Goal: Check status: Check status

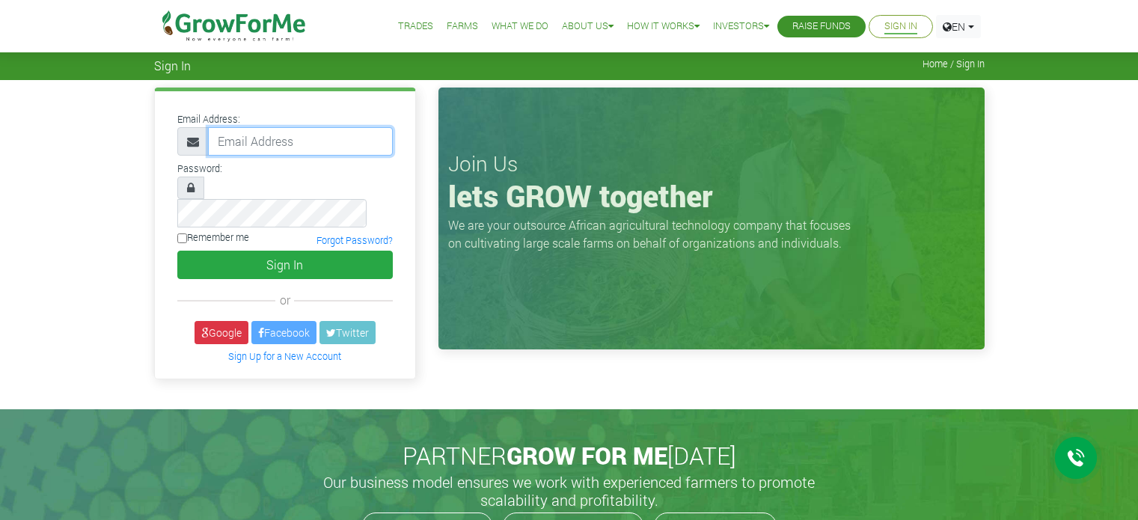
type input "[EMAIL_ADDRESS][DOMAIN_NAME]"
click at [180, 233] on input "Remember me" at bounding box center [182, 238] width 10 height 10
checkbox input "true"
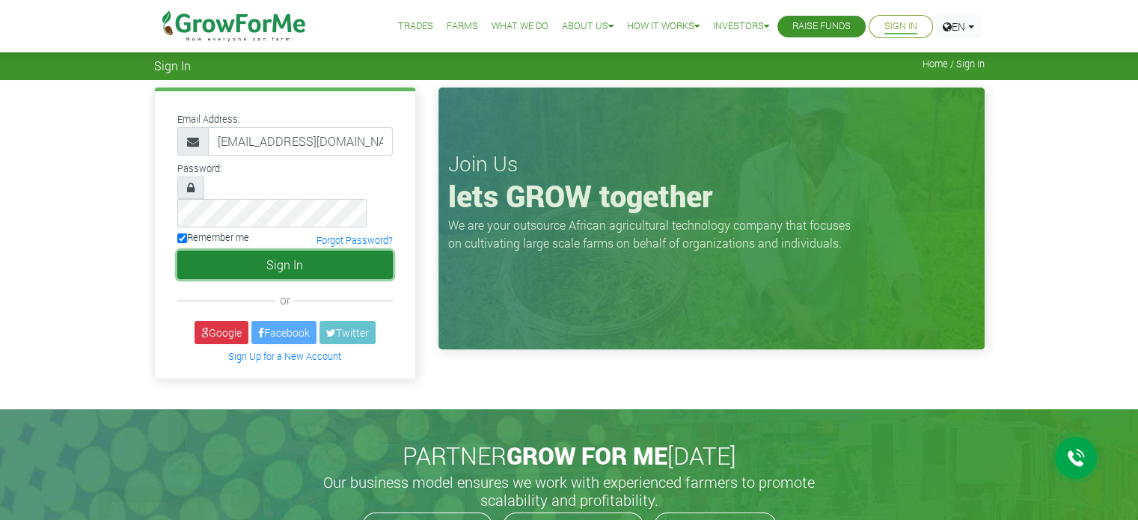
click at [221, 251] on button "Sign In" at bounding box center [284, 265] width 215 height 28
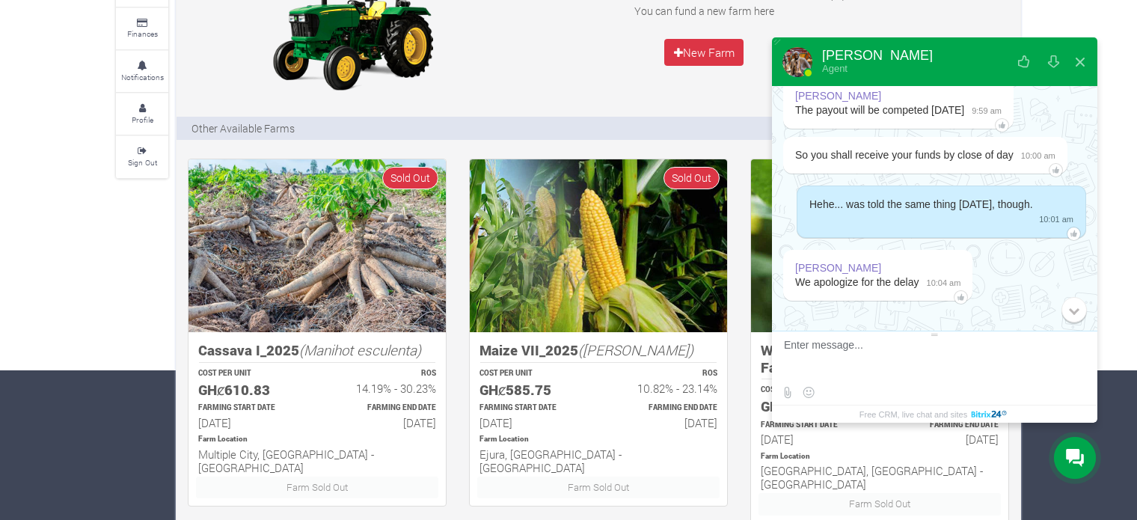
scroll to position [587, 0]
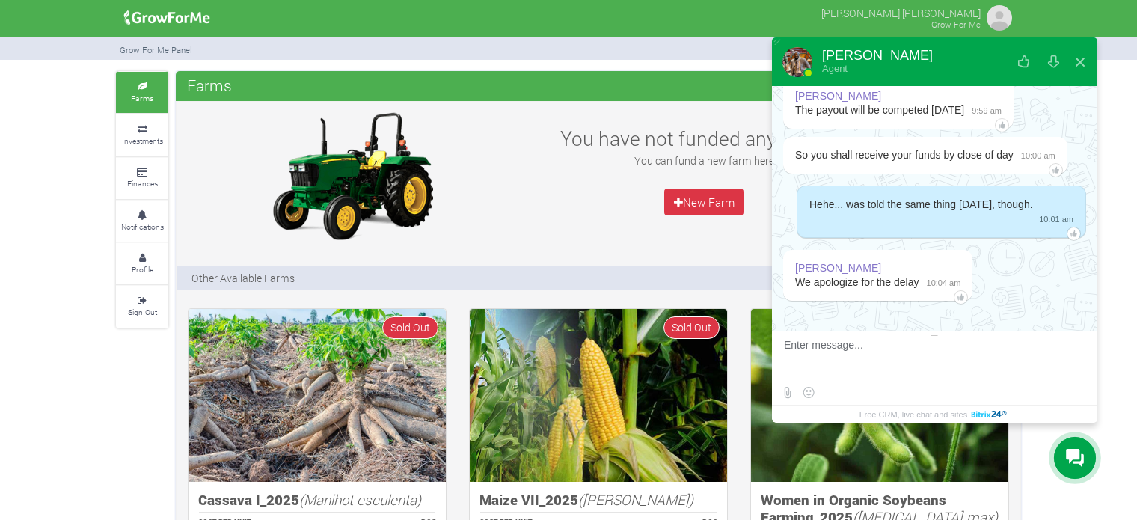
scroll to position [513, 0]
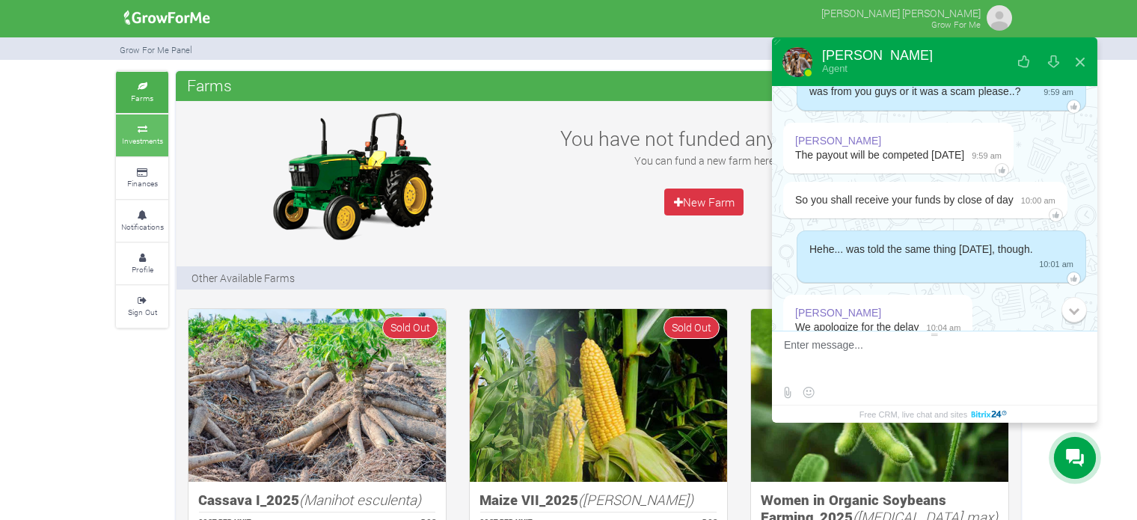
click at [138, 141] on small "Investments" at bounding box center [142, 140] width 41 height 10
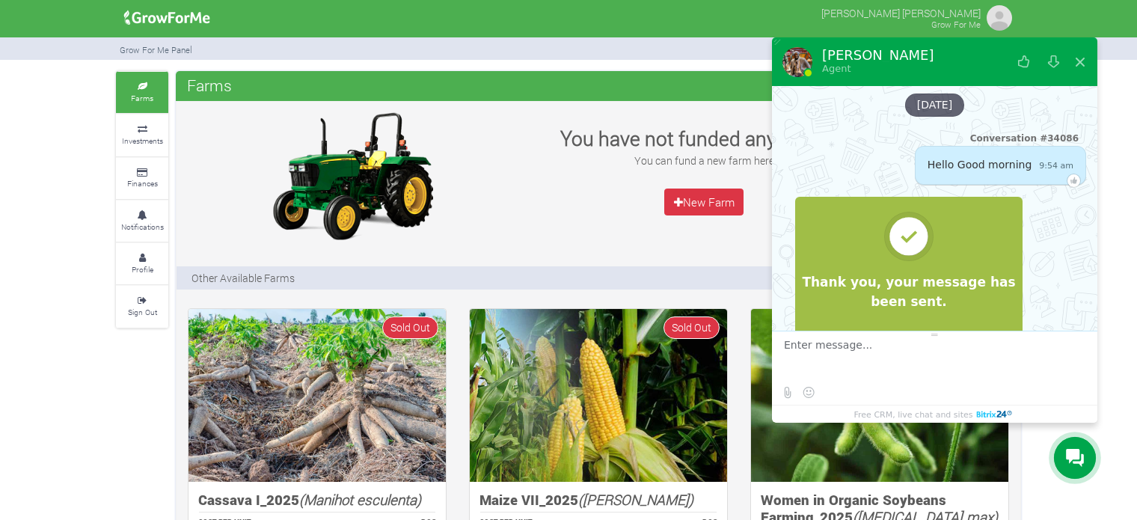
scroll to position [587, 0]
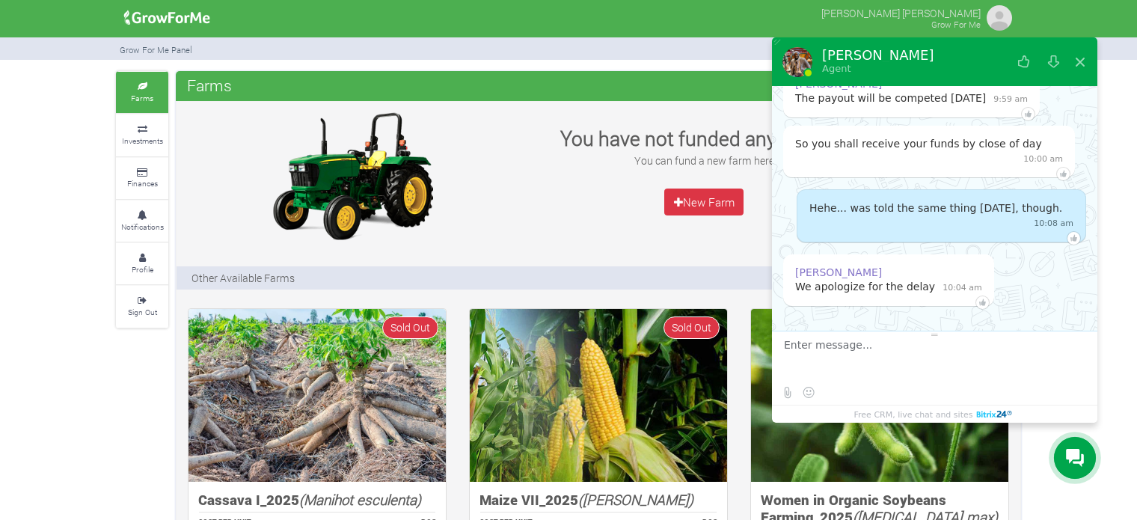
click at [804, 68] on div at bounding box center [798, 61] width 30 height 30
drag, startPoint x: 48, startPoint y: 438, endPoint x: 48, endPoint y: 423, distance: 15.0
click at [135, 138] on small "Investments" at bounding box center [142, 140] width 41 height 10
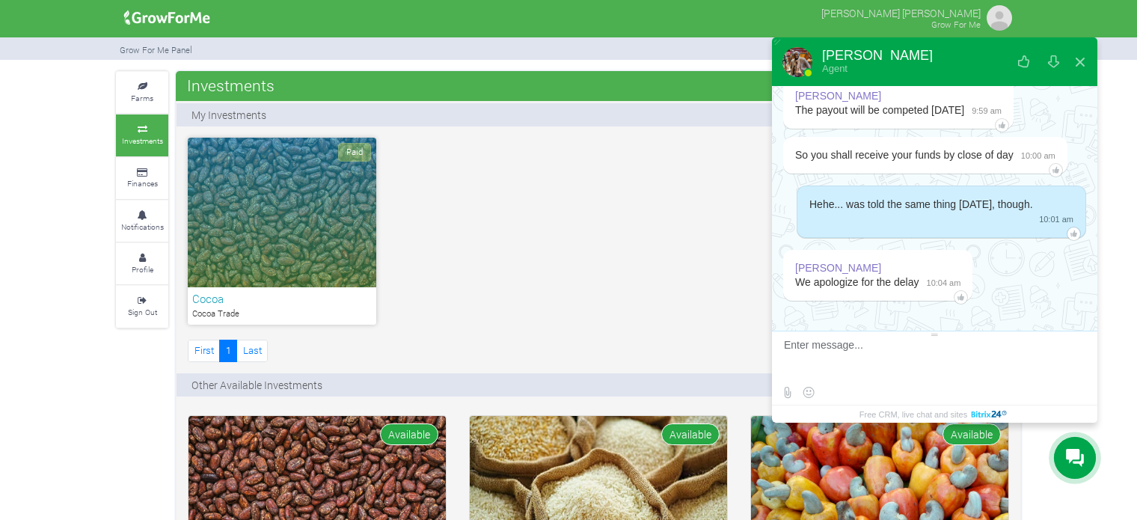
click at [242, 222] on div "Paid" at bounding box center [282, 213] width 189 height 150
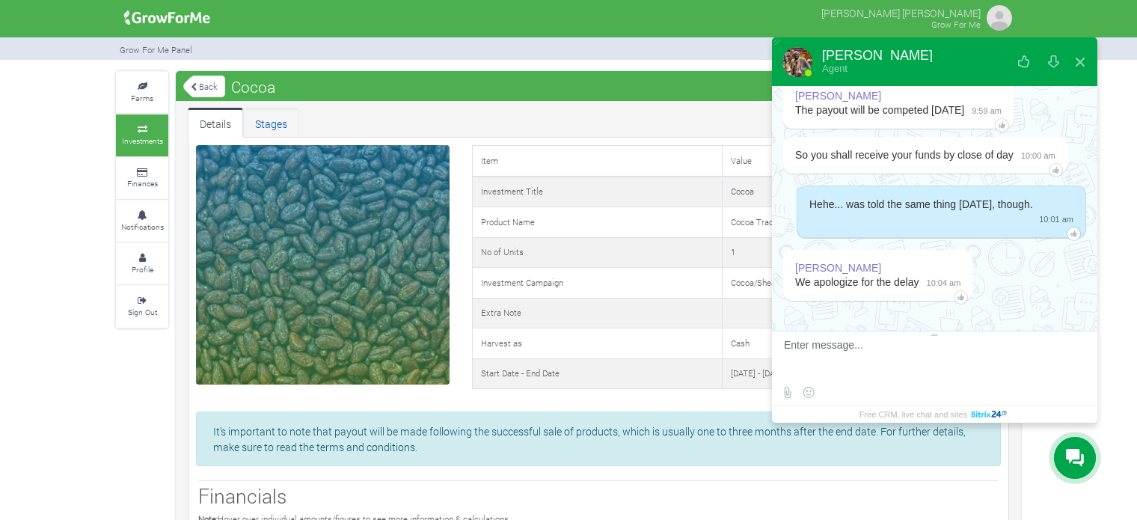
click at [281, 126] on link "Stages" at bounding box center [271, 123] width 56 height 30
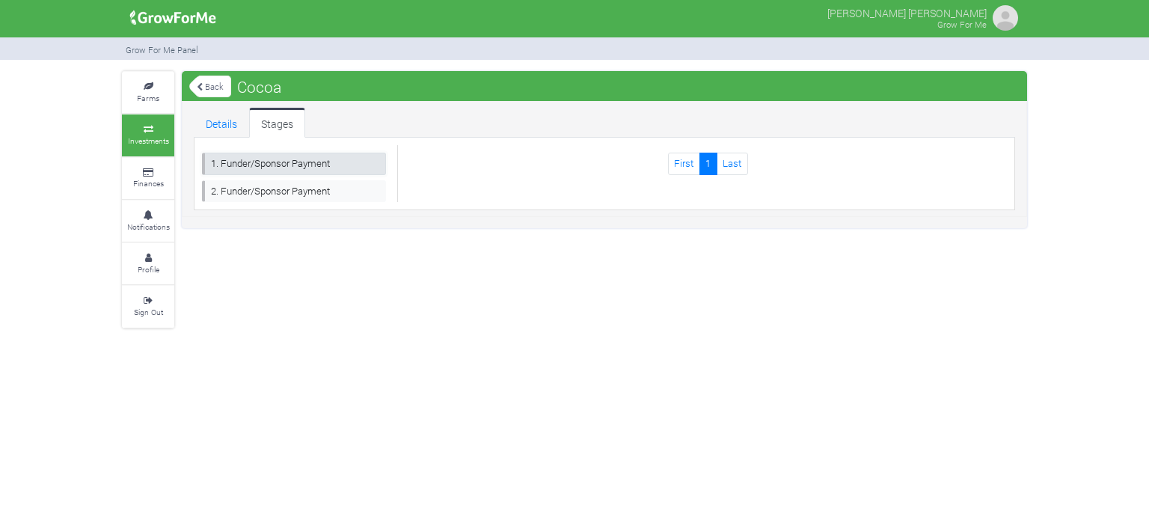
click at [296, 162] on link "1. Funder/Sponsor Payment" at bounding box center [294, 164] width 184 height 22
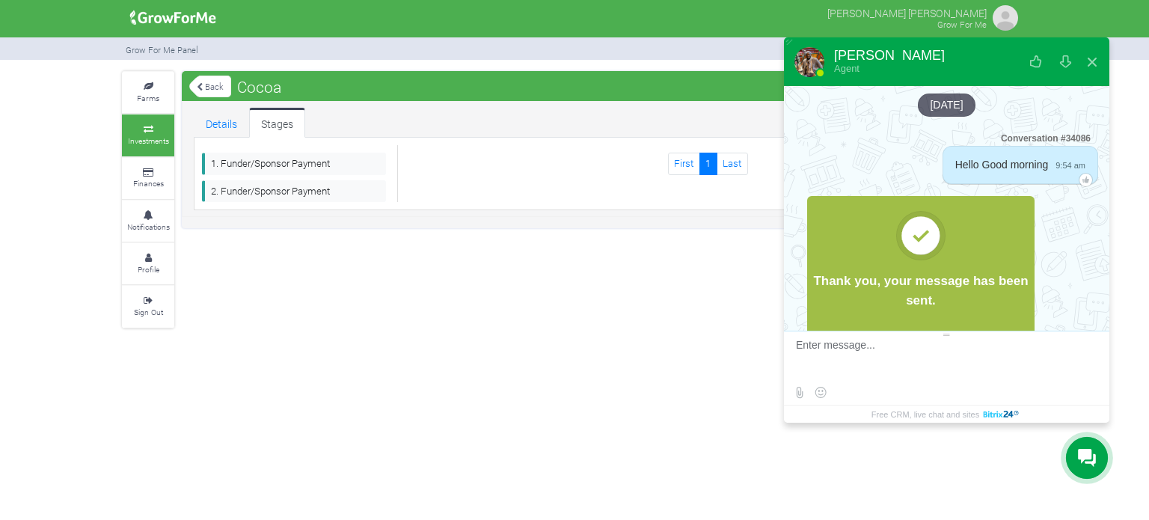
scroll to position [587, 0]
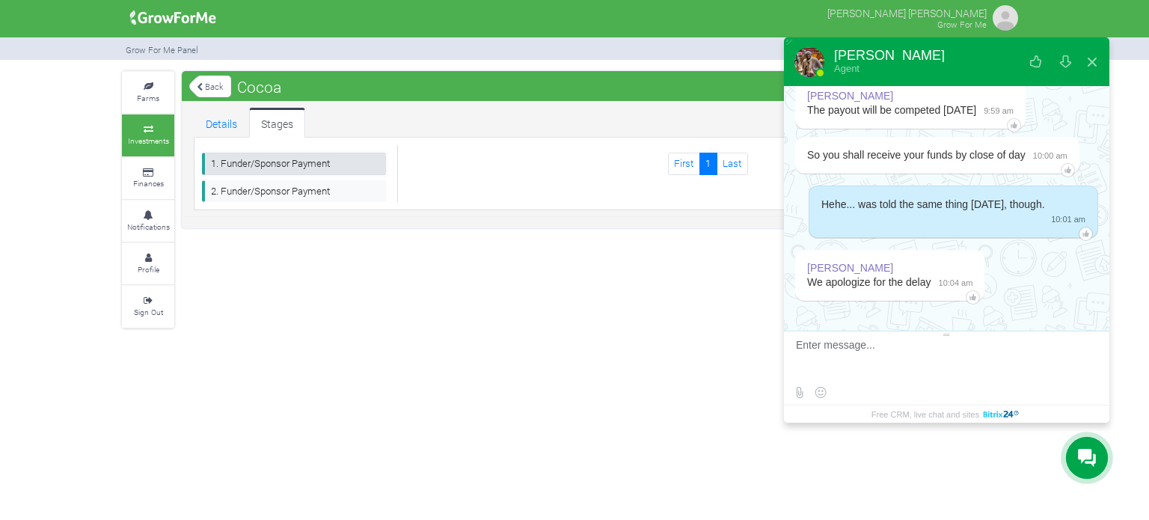
click at [313, 165] on link "1. Funder/Sponsor Payment" at bounding box center [294, 164] width 184 height 22
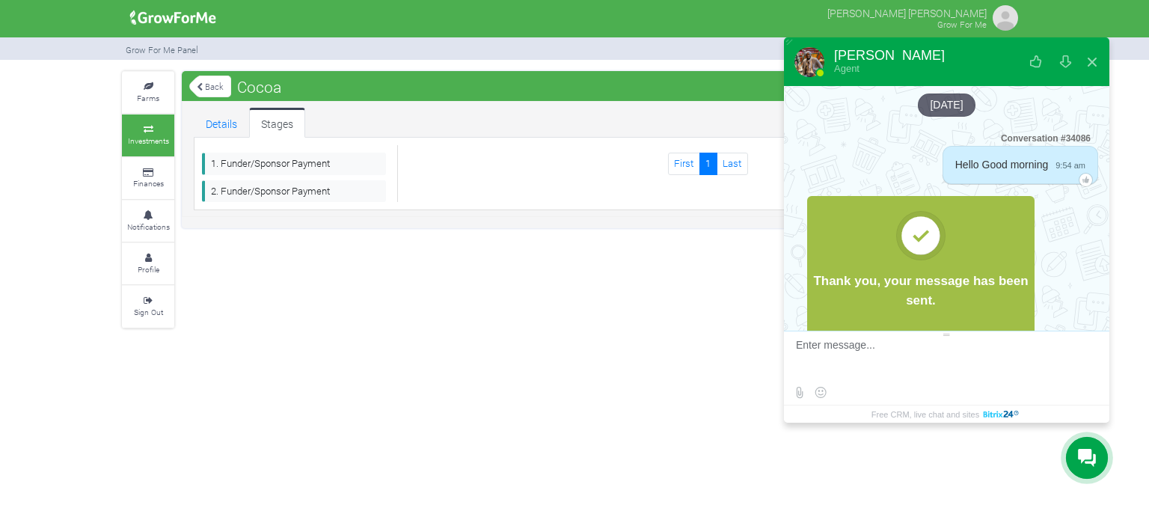
scroll to position [587, 0]
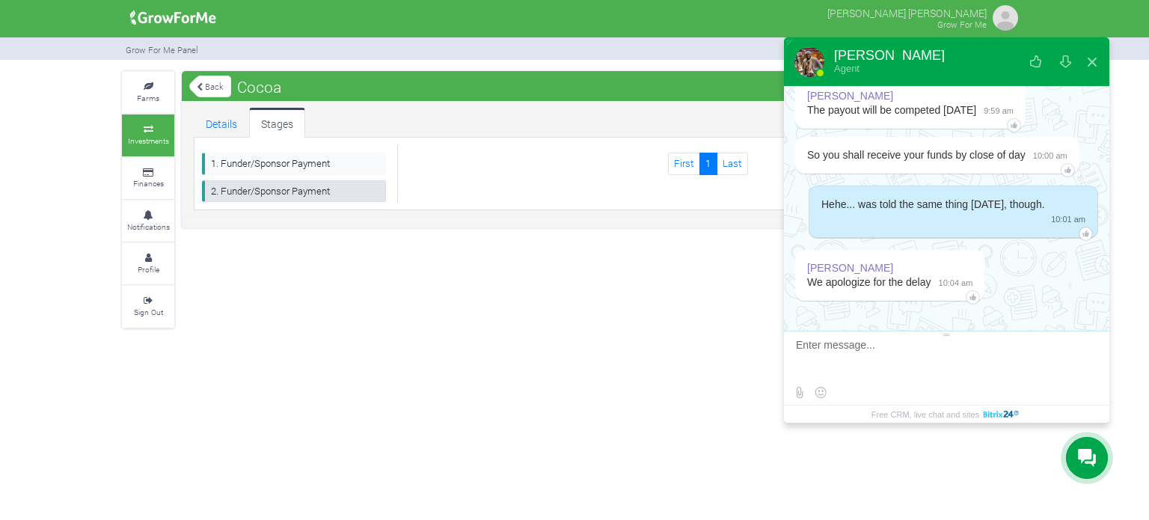
click at [315, 192] on link "2. Funder/Sponsor Payment" at bounding box center [294, 191] width 184 height 22
click at [230, 120] on link "Details" at bounding box center [221, 123] width 55 height 30
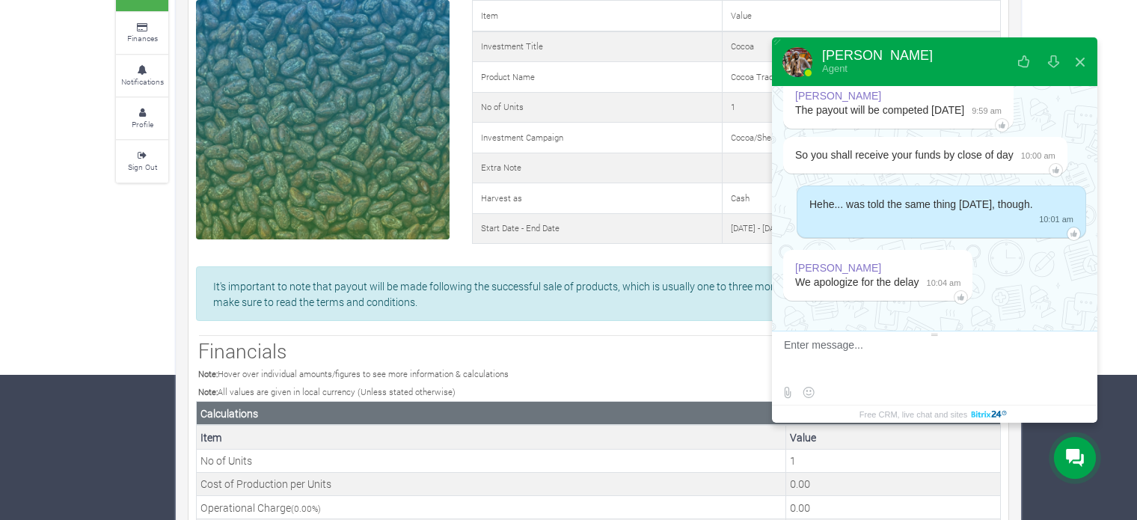
scroll to position [75, 0]
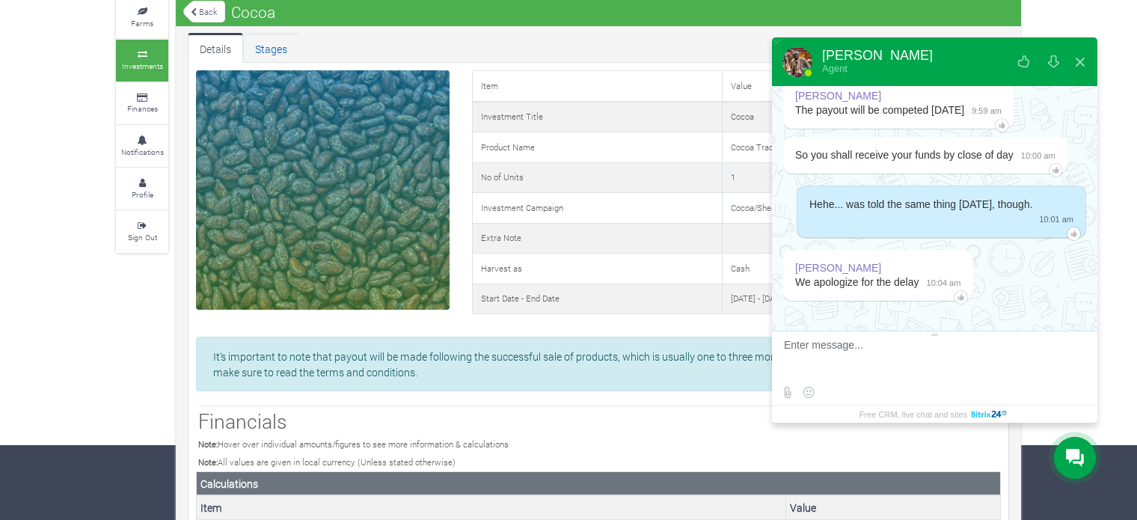
click at [275, 54] on link "Stages" at bounding box center [271, 48] width 56 height 30
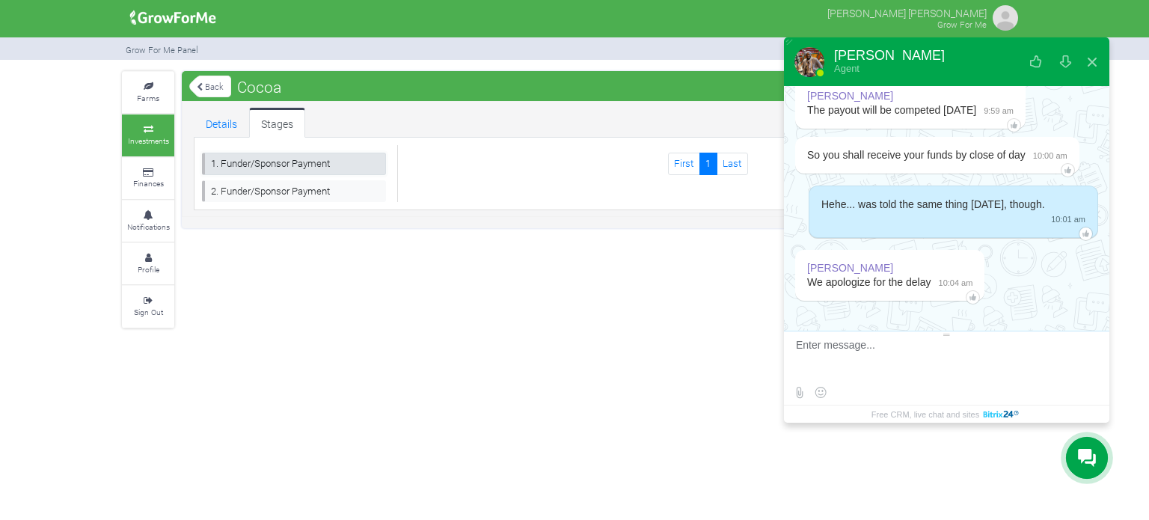
click at [293, 167] on link "1. Funder/Sponsor Payment" at bounding box center [294, 164] width 184 height 22
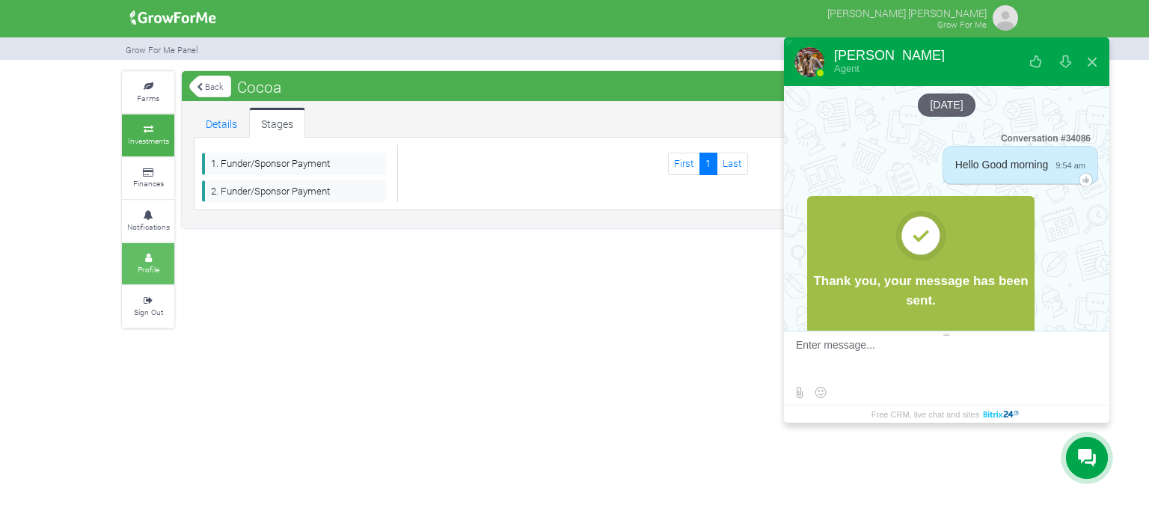
scroll to position [587, 0]
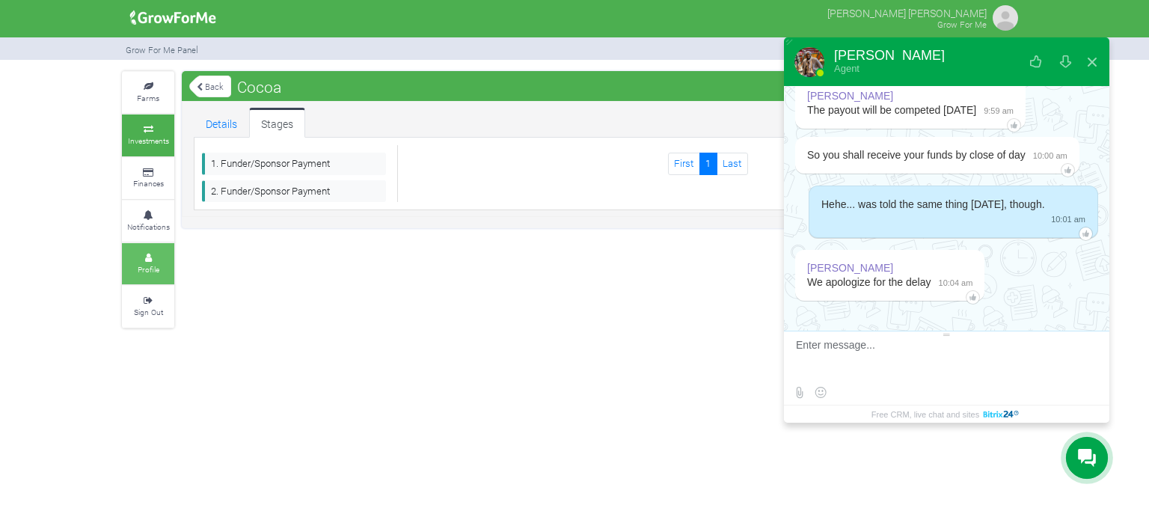
click at [156, 266] on small "Profile" at bounding box center [149, 269] width 22 height 10
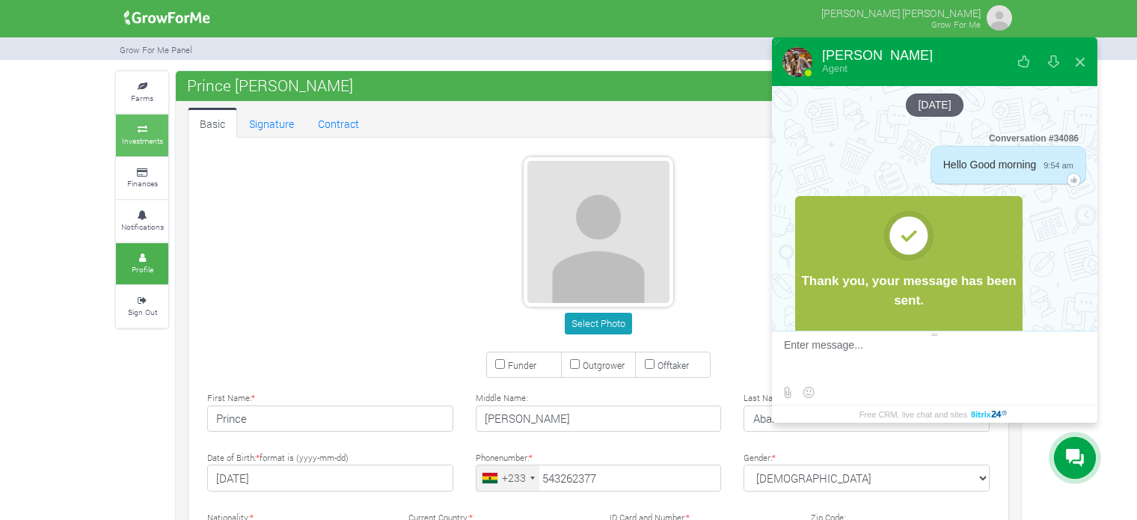
scroll to position [587, 0]
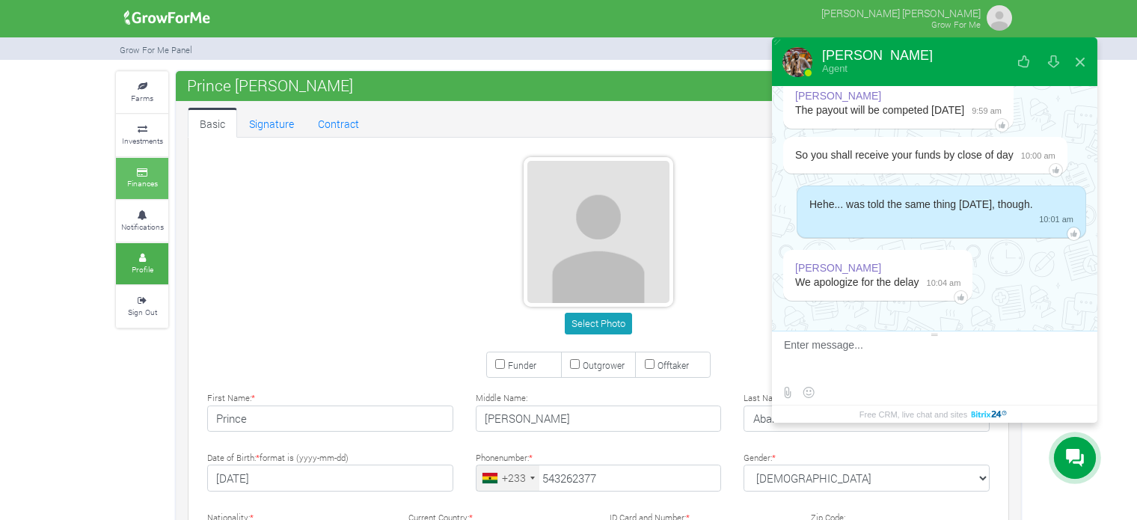
click at [145, 180] on small "Finances" at bounding box center [142, 183] width 31 height 10
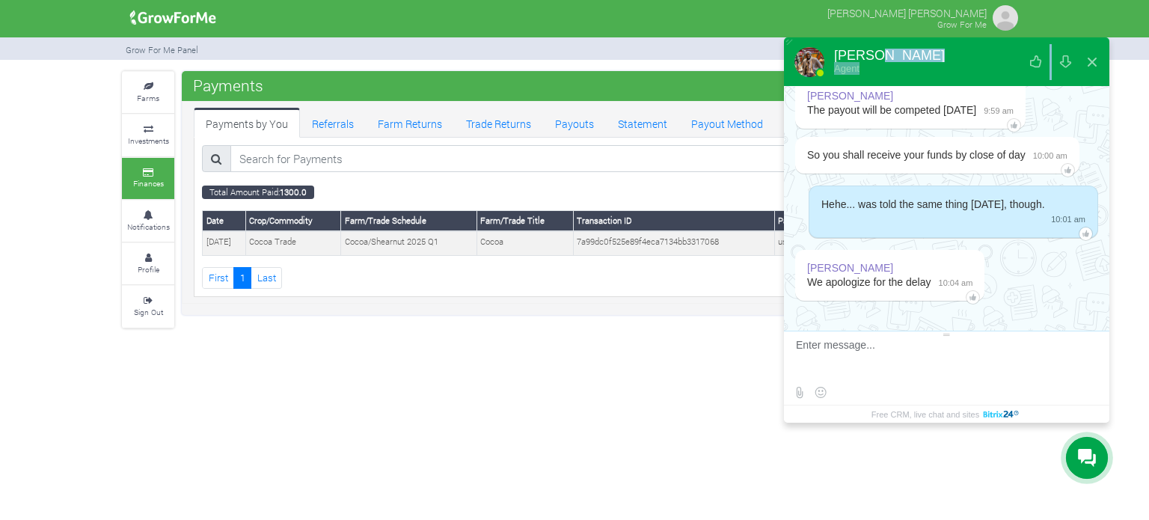
drag, startPoint x: 936, startPoint y: 53, endPoint x: 933, endPoint y: 96, distance: 42.8
click at [936, 108] on div "Samuel Agent Please introduce yourself First Name * Last Name * +0 (543) 262-37…" at bounding box center [946, 229] width 325 height 385
click at [938, 67] on div "Samuel Agent" at bounding box center [946, 61] width 325 height 49
click at [1090, 64] on button at bounding box center [1092, 61] width 27 height 36
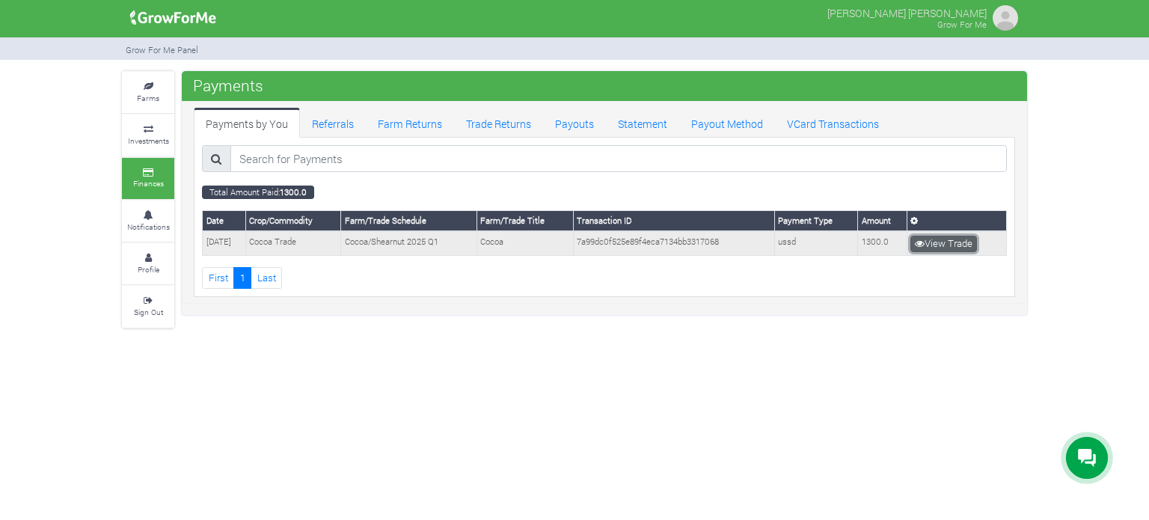
click at [946, 245] on link "View Trade" at bounding box center [944, 244] width 67 height 16
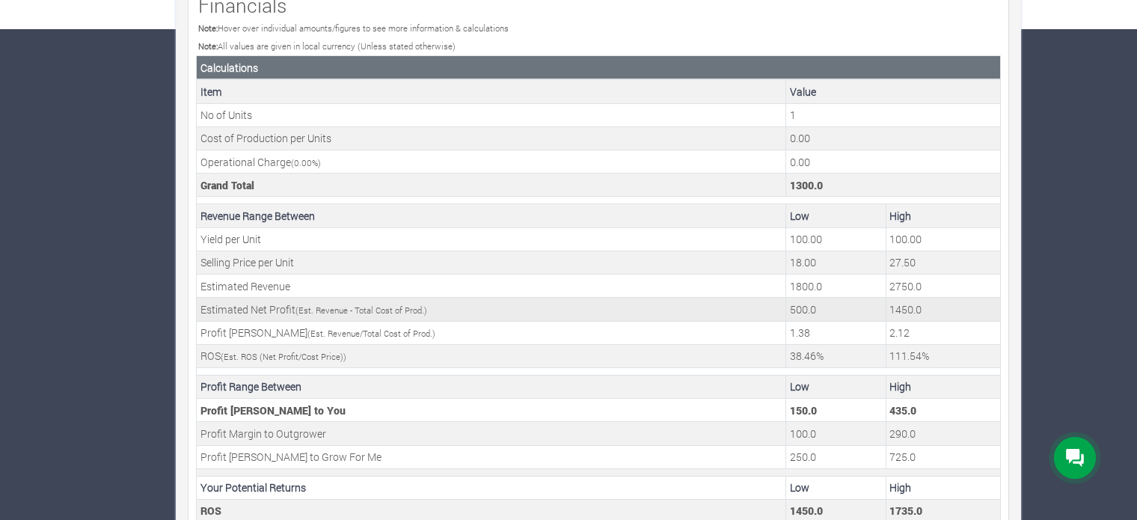
scroll to position [513, 0]
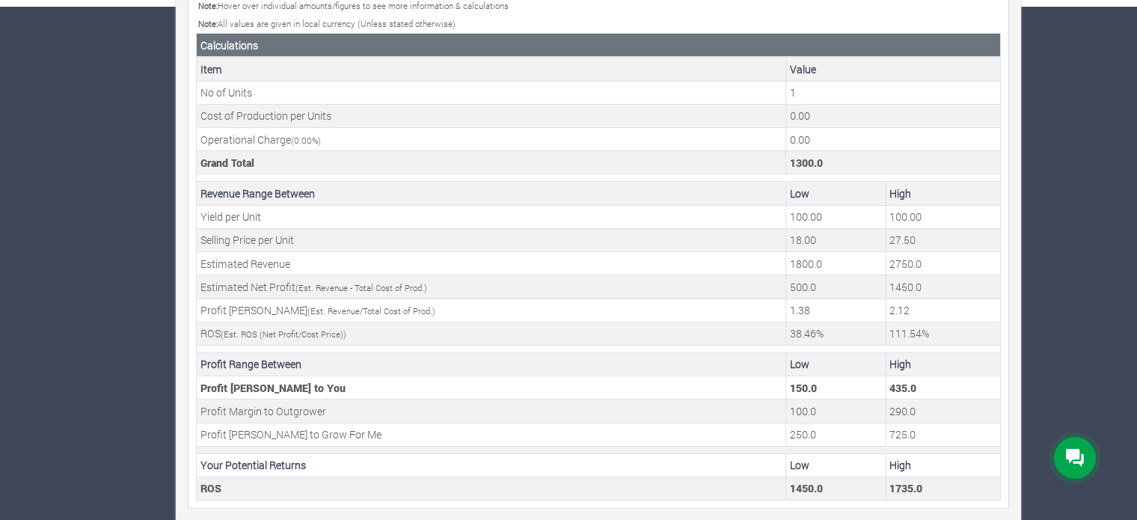
drag, startPoint x: 59, startPoint y: 195, endPoint x: 89, endPoint y: 215, distance: 36.1
click at [63, 203] on div "Farms Investments Finances Notifications Profile Sign Out Back Cocoa 1" at bounding box center [568, 42] width 1137 height 969
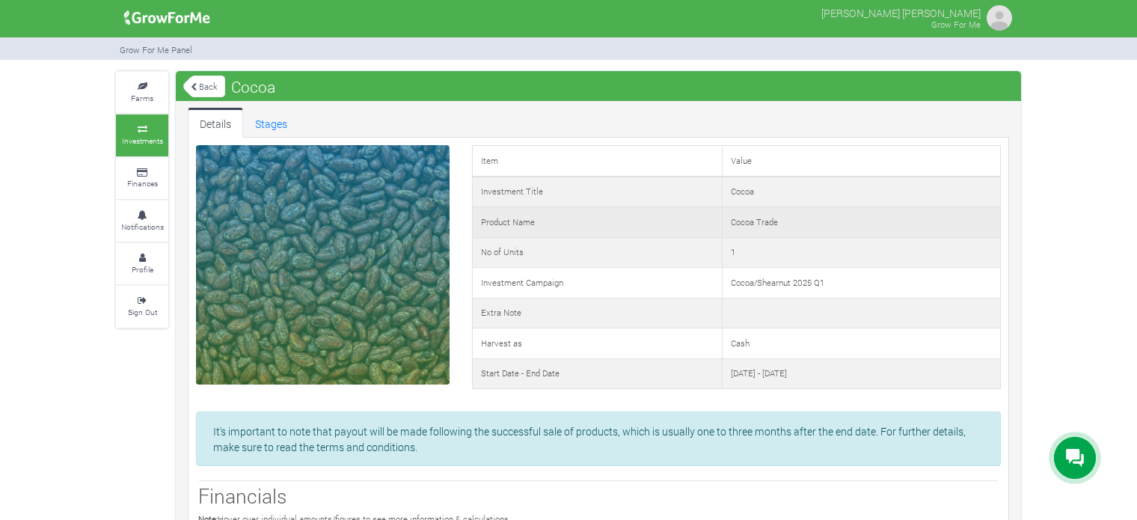
scroll to position [0, 0]
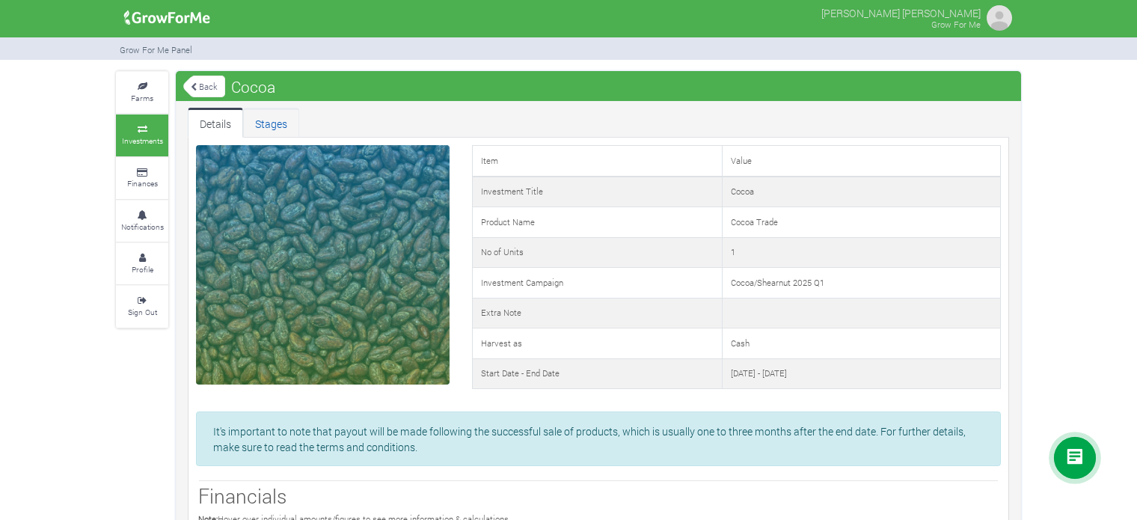
click at [271, 123] on link "Stages" at bounding box center [271, 123] width 56 height 30
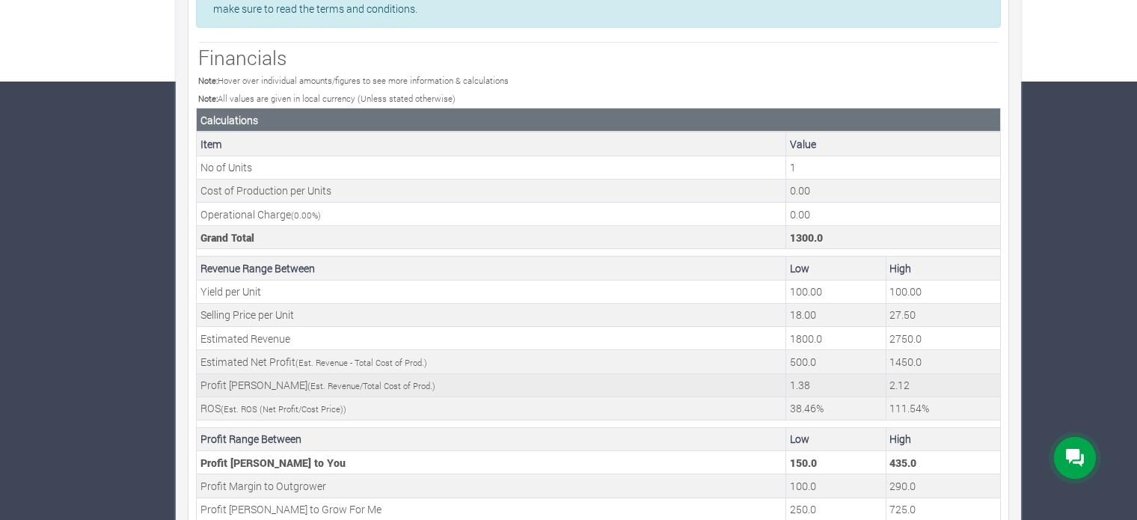
scroll to position [513, 0]
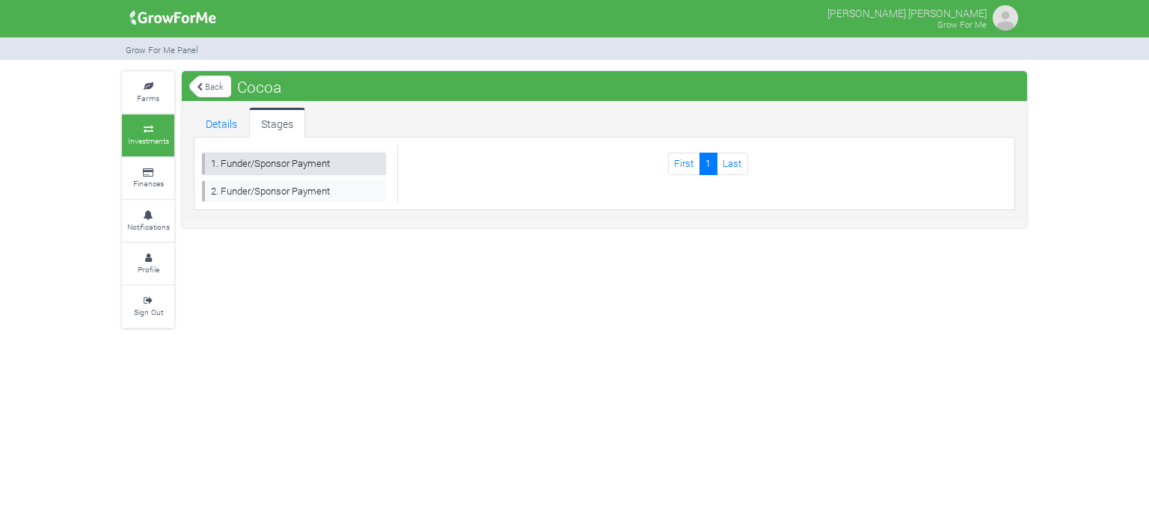
click at [315, 165] on link "1. Funder/Sponsor Payment" at bounding box center [294, 164] width 184 height 22
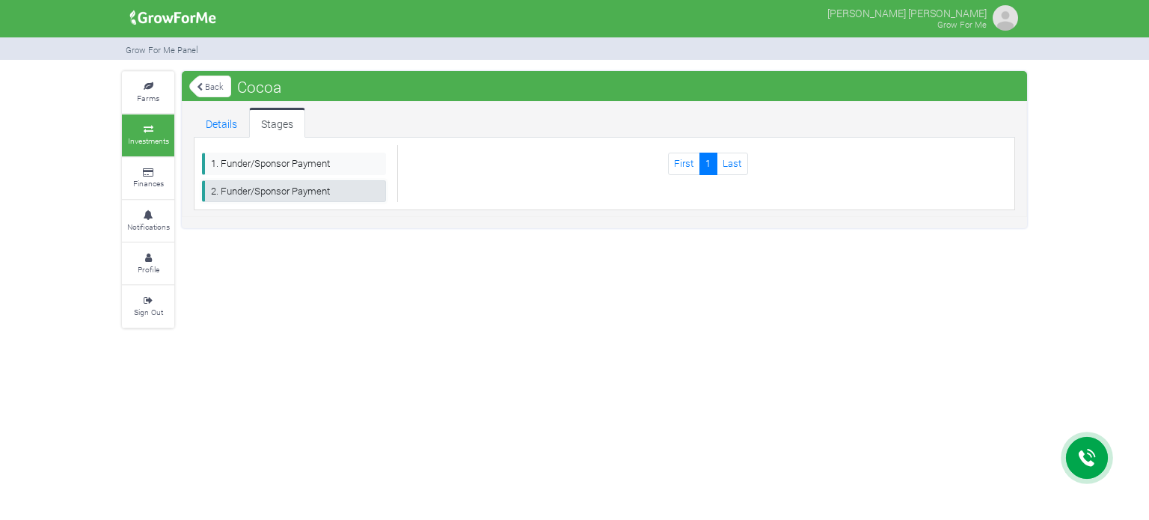
click at [339, 191] on link "2. Funder/Sponsor Payment" at bounding box center [294, 191] width 184 height 22
